Goal: Task Accomplishment & Management: Use online tool/utility

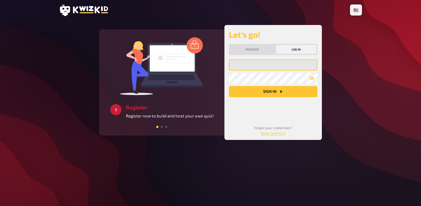
click at [254, 67] on input "email" at bounding box center [273, 65] width 88 height 11
type input "[EMAIL_ADDRESS][DOMAIN_NAME]"
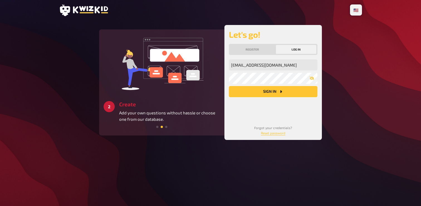
click at [275, 90] on button "Sign in" at bounding box center [273, 91] width 88 height 11
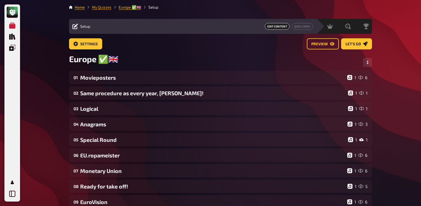
click at [103, 7] on link "My Quizzes" at bounding box center [101, 7] width 19 height 4
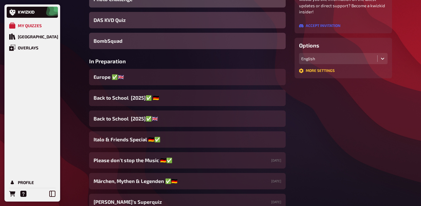
scroll to position [121, 0]
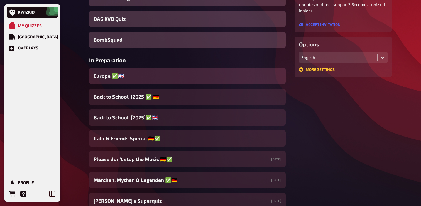
click at [160, 76] on div "Europe ✅​🇬🇧​" at bounding box center [187, 76] width 196 height 16
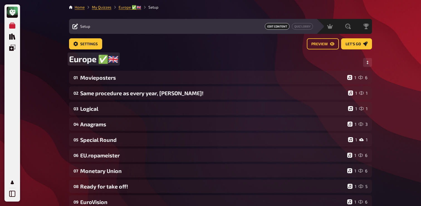
click at [115, 61] on div "Europe ✅​🇬🇧​" at bounding box center [220, 62] width 303 height 17
click at [118, 60] on span "Europe ✅​🇬🇧​ Remastered" at bounding box center [117, 59] width 97 height 10
click at [164, 61] on span "Europe ✅​🇬🇧​ [Remastered" at bounding box center [119, 59] width 100 height 10
drag, startPoint x: 117, startPoint y: 60, endPoint x: 168, endPoint y: 60, distance: 50.6
click at [168, 60] on span "Europe ✅​🇬🇧​ [Remastered]" at bounding box center [120, 59] width 103 height 10
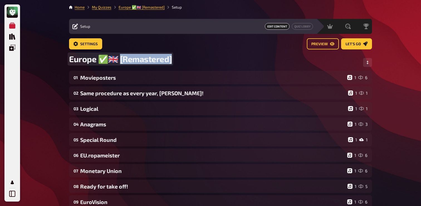
copy span "emastered]"
click at [92, 58] on span "Europe ✅​🇬🇧​" at bounding box center [93, 59] width 49 height 10
click at [97, 59] on span "Europe ✅​🇬🇧​" at bounding box center [93, 59] width 49 height 10
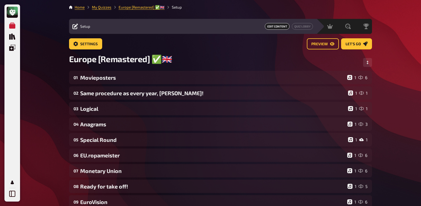
click at [45, 117] on div "My Quizzes Quiz Library Overlays Profile Home My Quizzes Europe [Remastered] ✅​…" at bounding box center [210, 197] width 421 height 395
click at [98, 9] on link "My Quizzes" at bounding box center [101, 7] width 19 height 4
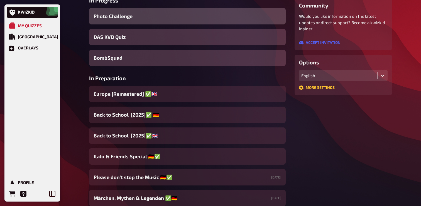
scroll to position [105, 0]
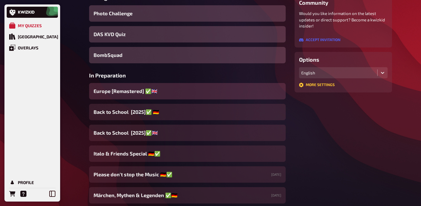
click at [166, 90] on div "Europe [Remastered] ✅​🇬🇧​" at bounding box center [187, 91] width 196 height 16
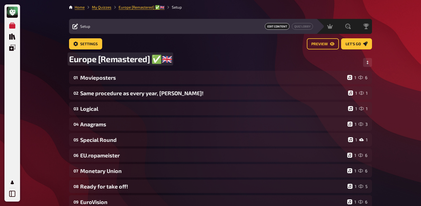
click at [164, 58] on span "Europe [Remastered] ✅​🇬🇧​" at bounding box center [120, 59] width 103 height 10
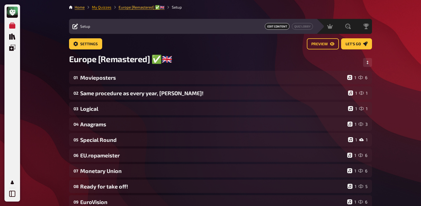
click at [103, 9] on link "My Quizzes" at bounding box center [101, 7] width 19 height 4
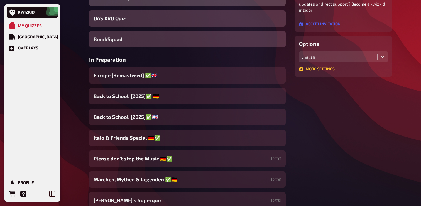
scroll to position [122, 0]
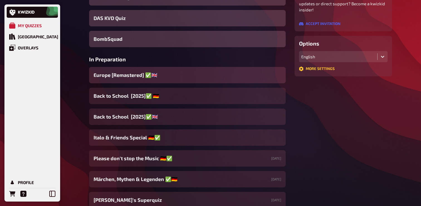
click at [157, 79] on div "Europe [Remastered] ✅​🇬🇧​" at bounding box center [187, 75] width 196 height 16
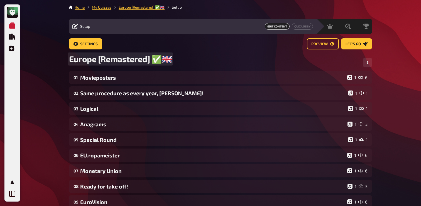
click at [167, 59] on span "Europe [Remastered] ✅​🇬🇧​" at bounding box center [120, 59] width 103 height 10
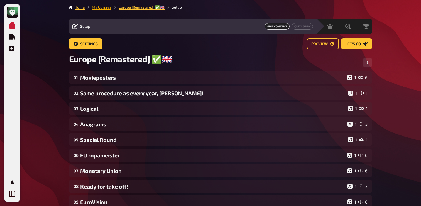
click at [101, 9] on link "My Quizzes" at bounding box center [101, 7] width 19 height 4
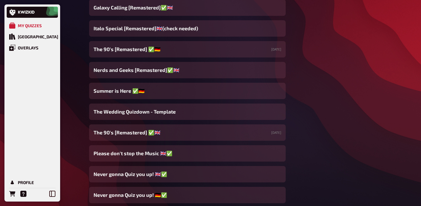
scroll to position [399, 0]
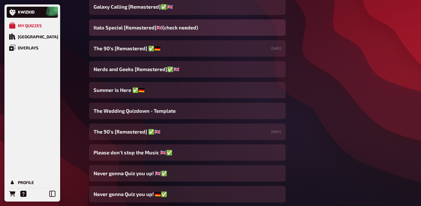
click at [175, 35] on div "Italo Special [Remastered]🇬🇧​(check needed)" at bounding box center [187, 27] width 196 height 16
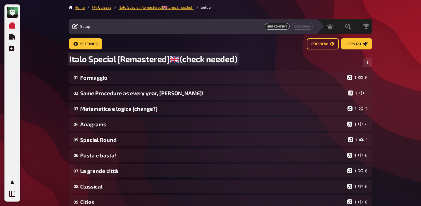
drag, startPoint x: 178, startPoint y: 58, endPoint x: 231, endPoint y: 57, distance: 53.1
click at [231, 57] on span "Italo Special [Remastered]🇬🇧​(check needed)" at bounding box center [153, 59] width 168 height 10
drag, startPoint x: 234, startPoint y: 59, endPoint x: 178, endPoint y: 58, distance: 56.5
click at [178, 58] on span "Italo Special [Remastered]🇬🇧​(check needed)" at bounding box center [153, 59] width 168 height 10
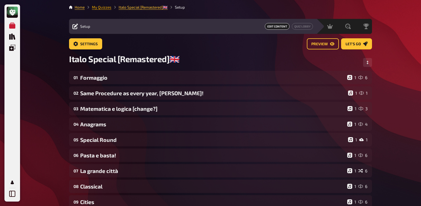
click at [107, 7] on link "My Quizzes" at bounding box center [101, 7] width 19 height 4
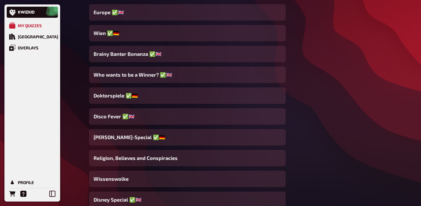
scroll to position [4168, 0]
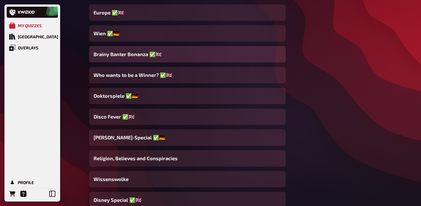
click at [169, 54] on div "Brainy Banter Bonanza ✅​🇬🇧​" at bounding box center [187, 54] width 196 height 16
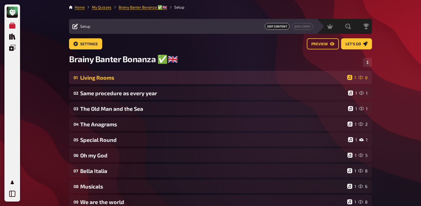
click at [142, 78] on div "Living Rooms" at bounding box center [212, 78] width 265 height 6
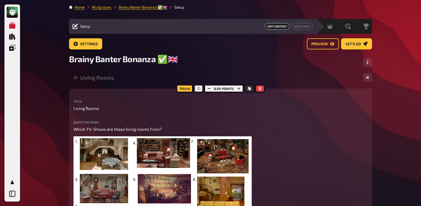
click at [142, 78] on div "Living Rooms" at bounding box center [219, 78] width 278 height 6
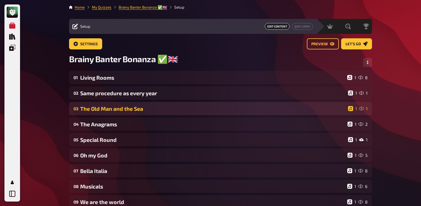
click at [113, 103] on div "03 The Old Man and the Sea 1 1" at bounding box center [220, 108] width 303 height 13
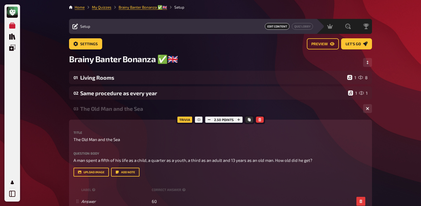
click at [112, 110] on div "The Old Man and the Sea" at bounding box center [219, 109] width 278 height 6
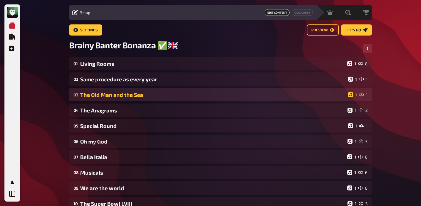
scroll to position [19, 0]
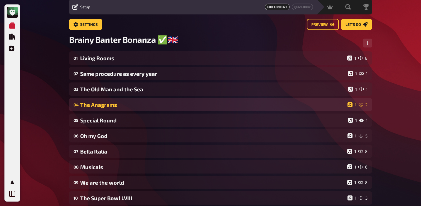
click at [112, 105] on div "The Anagrams" at bounding box center [212, 105] width 265 height 6
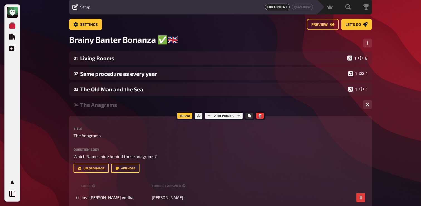
click at [112, 105] on div "The Anagrams" at bounding box center [219, 105] width 278 height 6
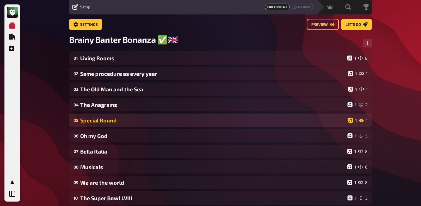
click at [109, 123] on div "Special Round" at bounding box center [212, 120] width 265 height 6
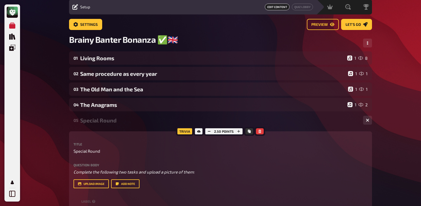
click at [109, 123] on div "Special Round" at bounding box center [219, 120] width 278 height 6
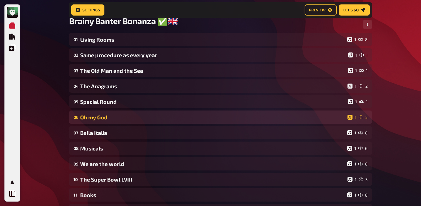
scroll to position [44, 0]
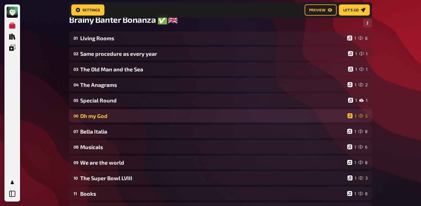
click at [109, 117] on div "Oh my God" at bounding box center [212, 116] width 265 height 6
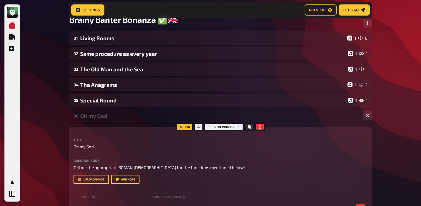
click at [98, 115] on div "Oh my God" at bounding box center [219, 116] width 278 height 6
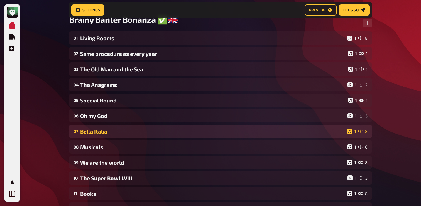
click at [95, 127] on div "07 Bella Italia 1 8" at bounding box center [220, 131] width 303 height 13
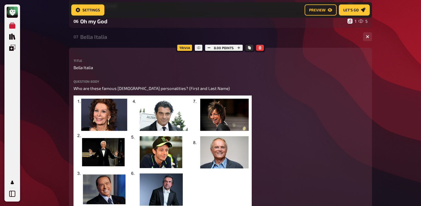
scroll to position [119, 0]
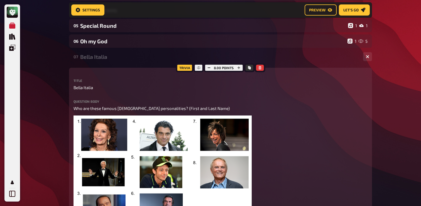
click at [95, 54] on div "Bella Italia" at bounding box center [219, 57] width 278 height 6
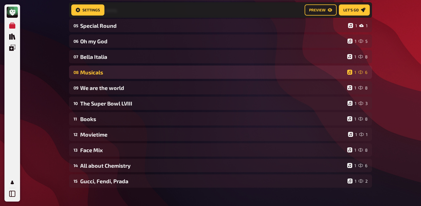
click at [94, 74] on div "Musicals" at bounding box center [212, 72] width 265 height 6
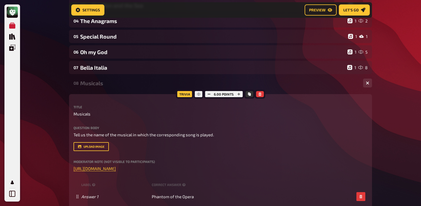
scroll to position [102, 0]
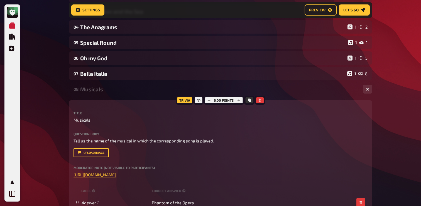
click at [88, 90] on div "Musicals" at bounding box center [219, 89] width 278 height 6
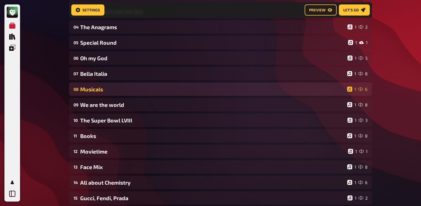
scroll to position [0, 0]
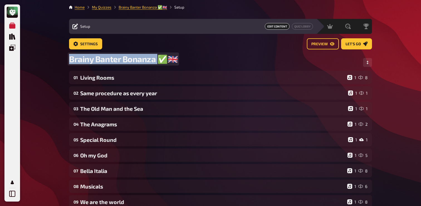
drag, startPoint x: 71, startPoint y: 60, endPoint x: 159, endPoint y: 61, distance: 87.9
click at [159, 61] on span "Brainy Banter Bonanza ✅​🇬🇧​" at bounding box center [123, 59] width 108 height 10
copy span "Brainy Banter Bonanza"
